Goal: Task Accomplishment & Management: Use online tool/utility

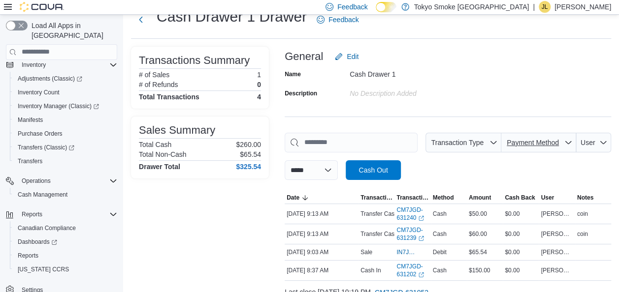
scroll to position [49, 0]
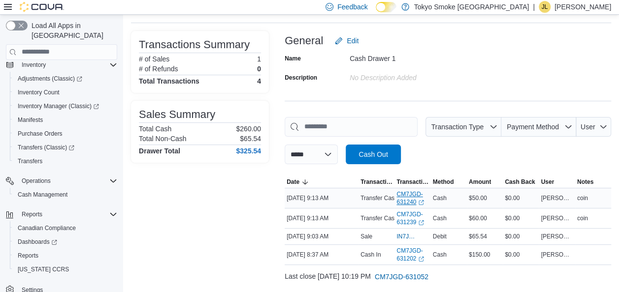
click at [404, 199] on link "CM7JGD-631240 (opens in a new tab or window)" at bounding box center [412, 199] width 32 height 16
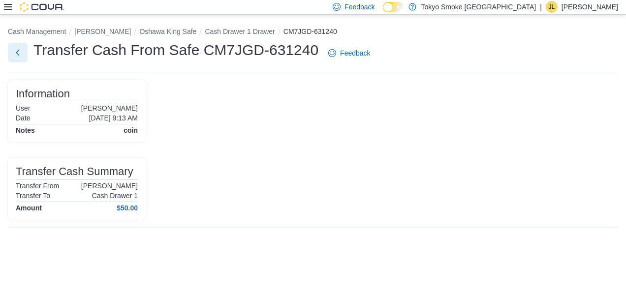
click at [17, 53] on button "Next" at bounding box center [18, 53] width 20 height 20
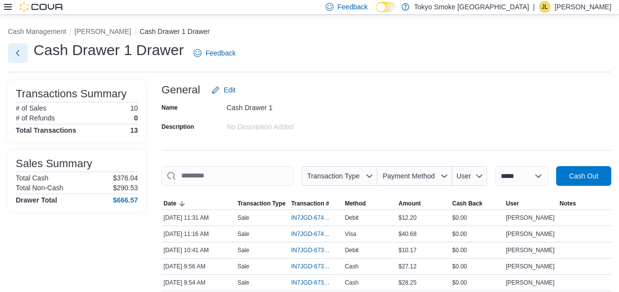
click at [19, 54] on button "Next" at bounding box center [18, 53] width 20 height 20
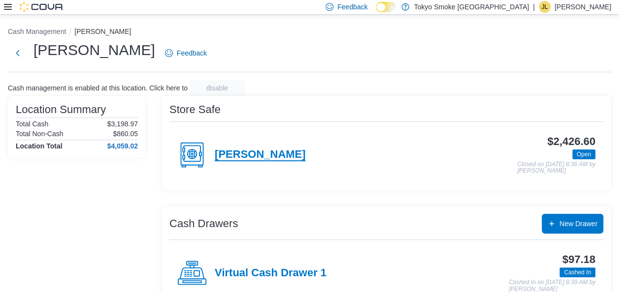
click at [258, 159] on h4 "[PERSON_NAME]" at bounding box center [260, 155] width 91 height 13
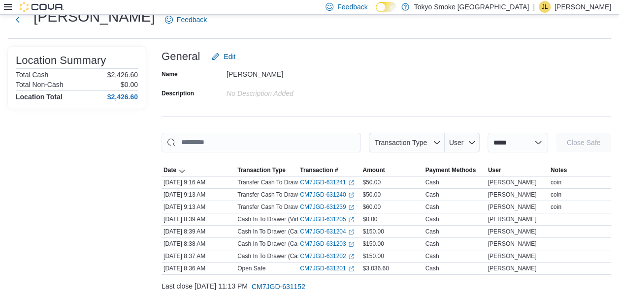
scroll to position [49, 0]
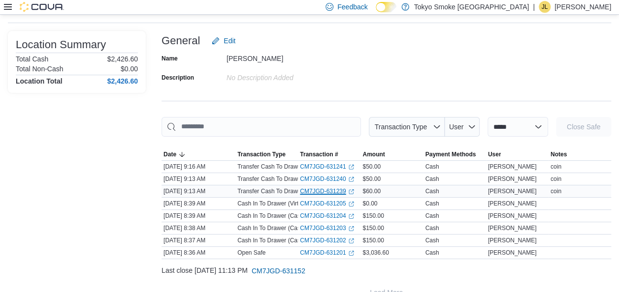
click at [306, 191] on link "CM7JGD-631239 (opens in a new tab or window)" at bounding box center [327, 192] width 54 height 8
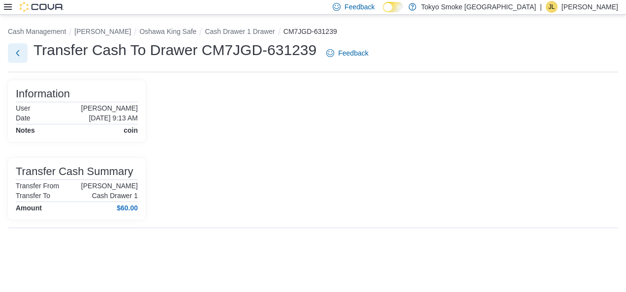
click at [21, 58] on button "Next" at bounding box center [18, 53] width 20 height 20
